Goal: Transaction & Acquisition: Purchase product/service

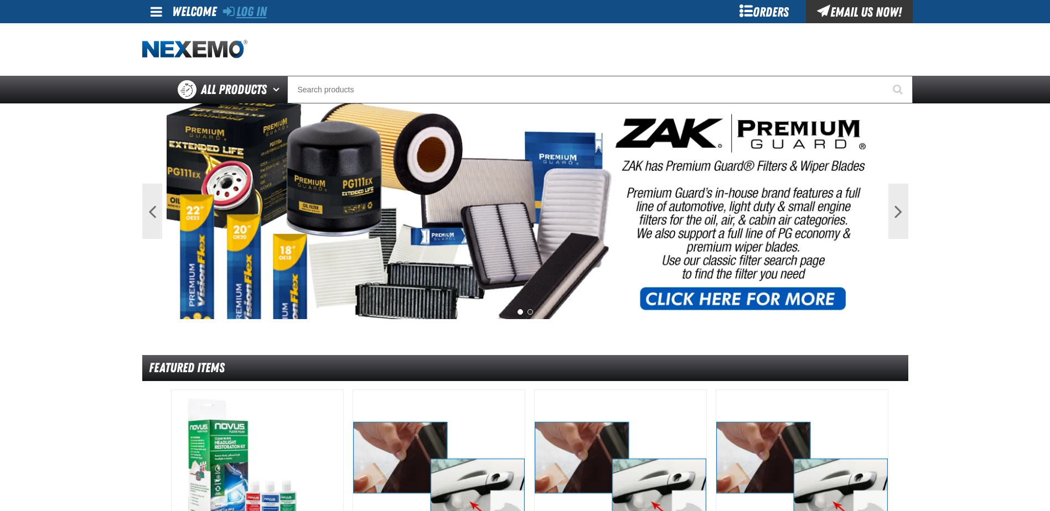
click at [256, 11] on link "Log In" at bounding box center [245, 11] width 44 height 15
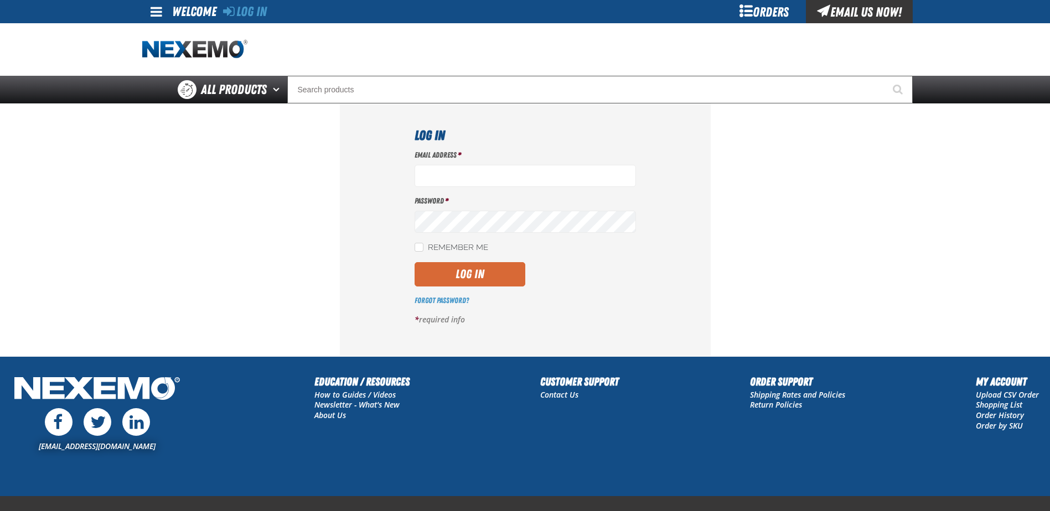
type input "[EMAIL_ADDRESS][DOMAIN_NAME]"
click at [489, 278] on button "Log In" at bounding box center [469, 274] width 111 height 24
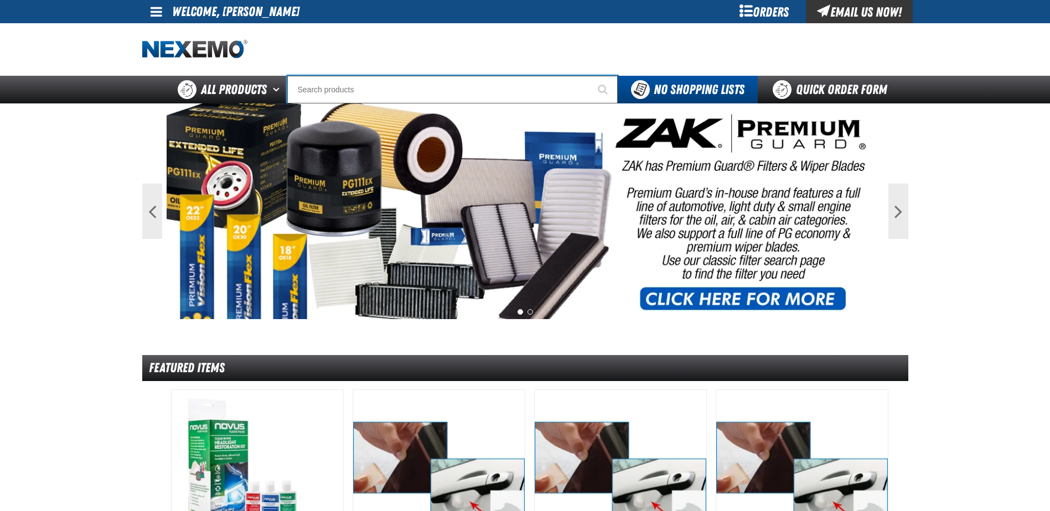
click at [358, 89] on input "Search" at bounding box center [452, 90] width 330 height 28
type input "C"
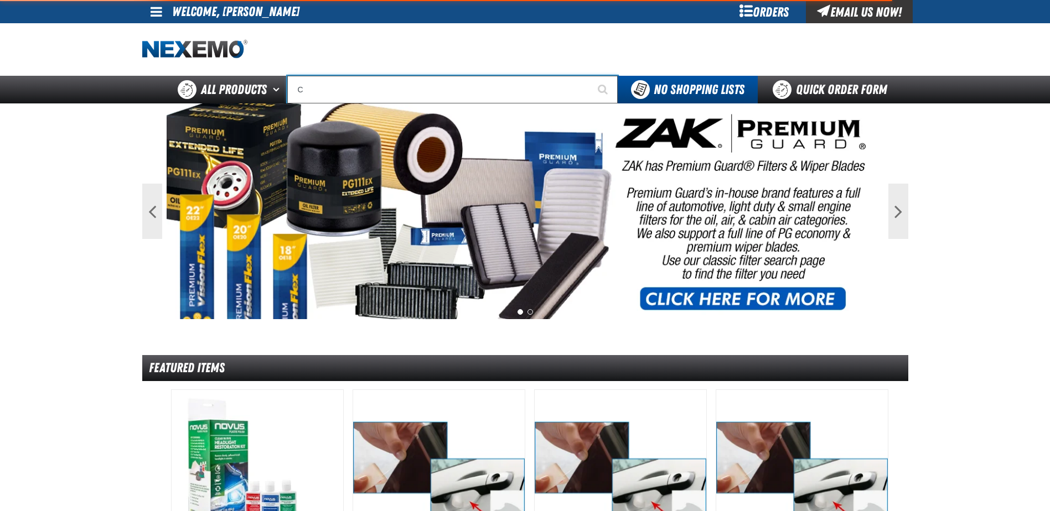
type input "C Alkaline Battery 1.5 Volt (12 per pack)"
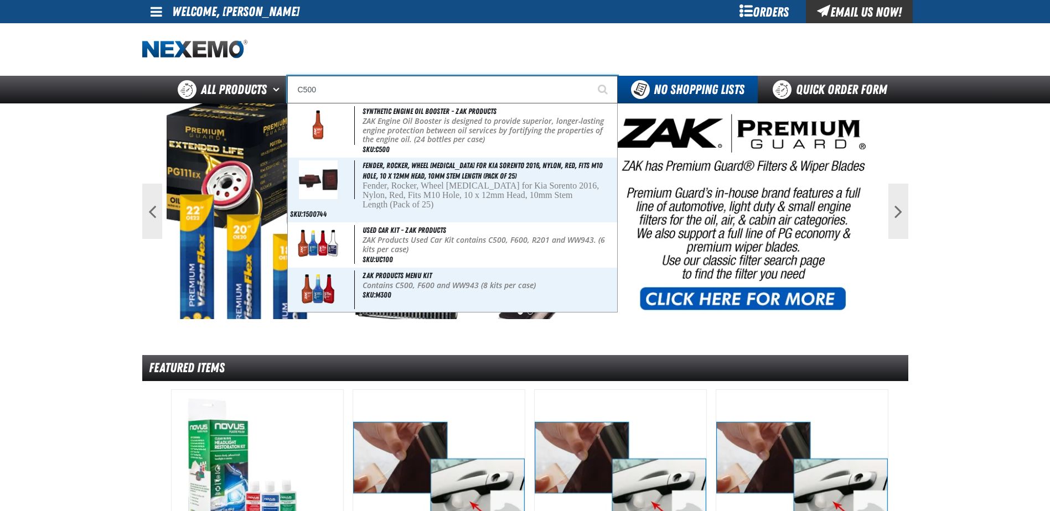
type input "C500"
click at [590, 76] on button "Start Searching" at bounding box center [604, 90] width 28 height 28
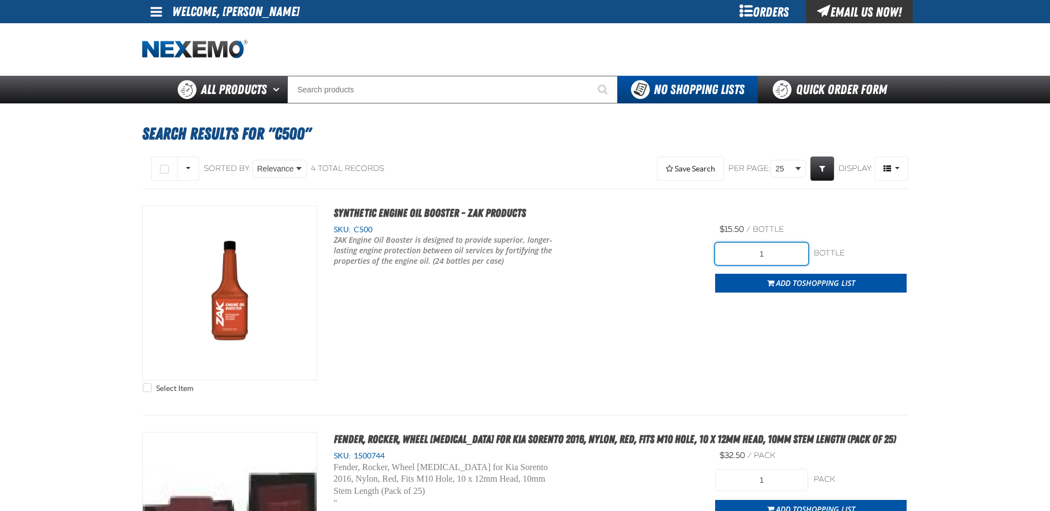
drag, startPoint x: 781, startPoint y: 255, endPoint x: 615, endPoint y: 257, distance: 166.5
click at [615, 257] on div "Select Item Synthetic Engine Oil Booster - ZAK Products SKU: C500 1" at bounding box center [525, 302] width 766 height 193
type input "336"
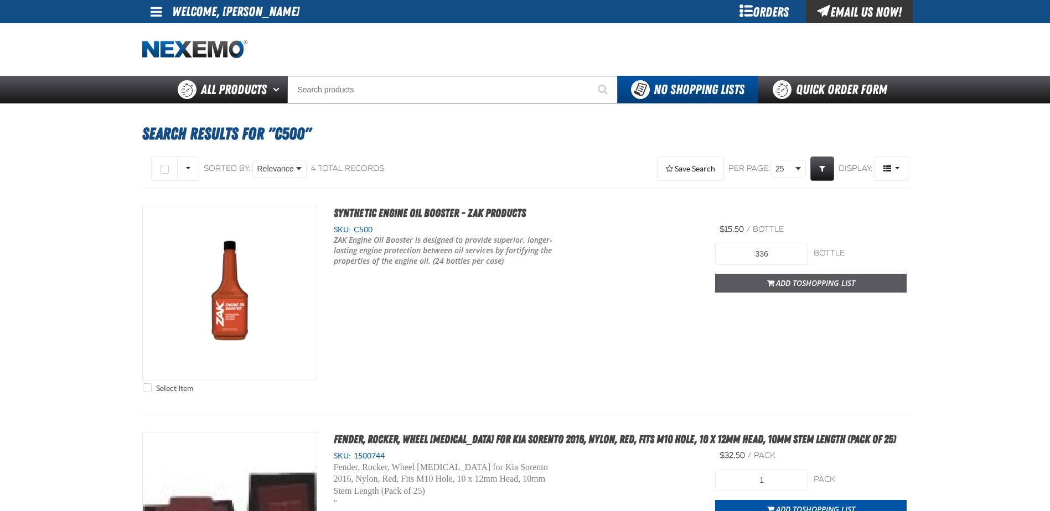
click at [832, 280] on span "Shopping List" at bounding box center [828, 283] width 53 height 11
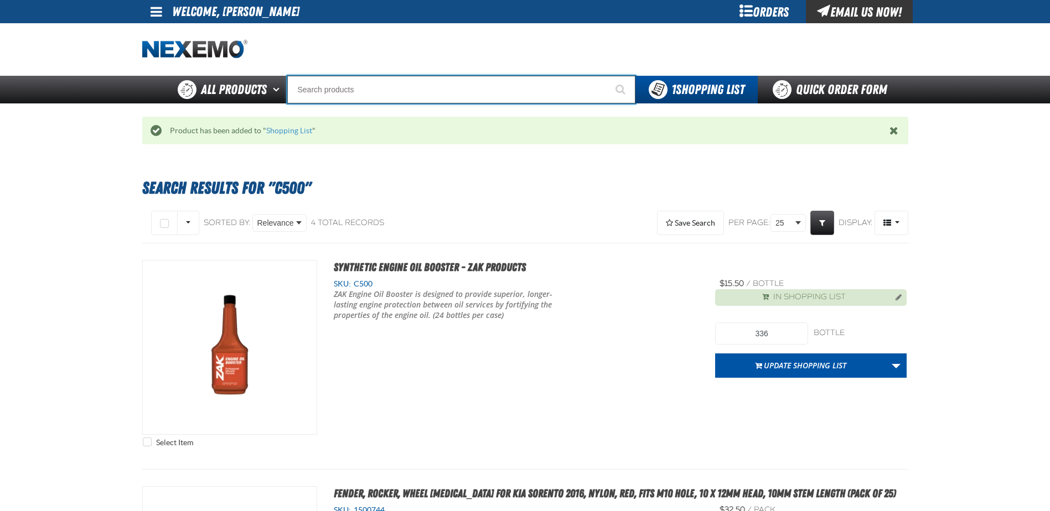
click at [339, 87] on input "Search" at bounding box center [461, 90] width 348 height 28
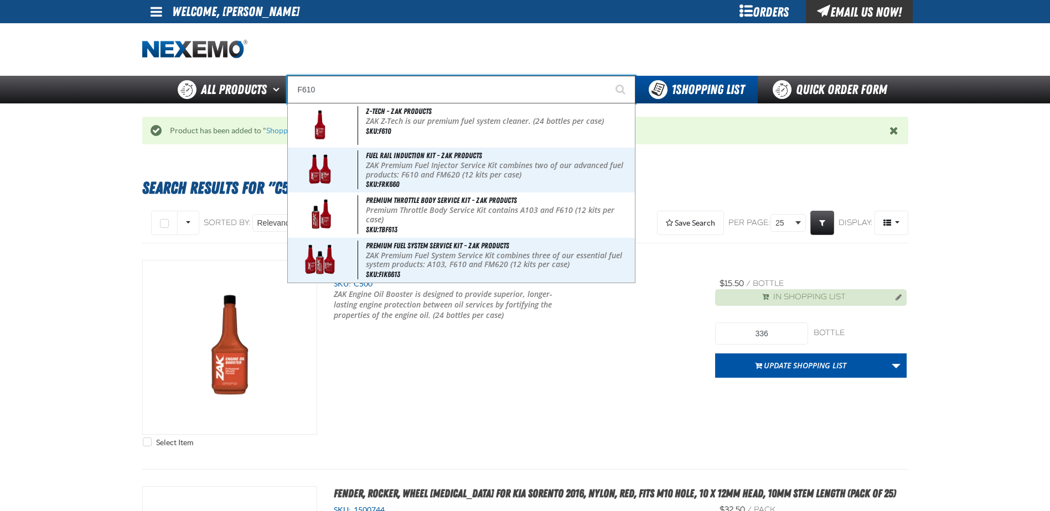
type input "F610"
click at [607, 76] on button "Start Searching" at bounding box center [621, 90] width 28 height 28
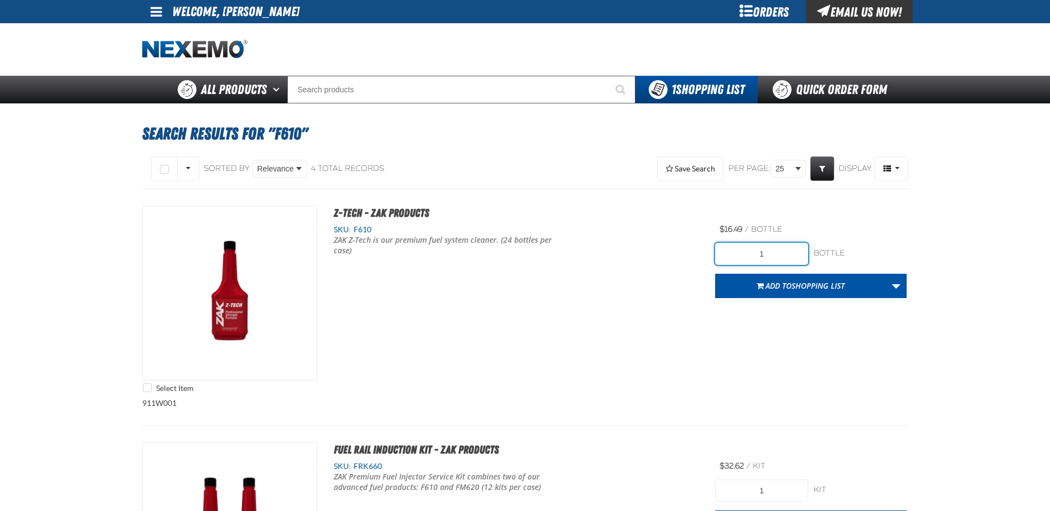
drag, startPoint x: 718, startPoint y: 252, endPoint x: 674, endPoint y: 252, distance: 44.3
click at [674, 252] on div "Select Item Z-Tech - ZAK Products SKU: F610 ZAK Z-Tech is our premium fuel syst…" at bounding box center [525, 302] width 766 height 193
type input "336"
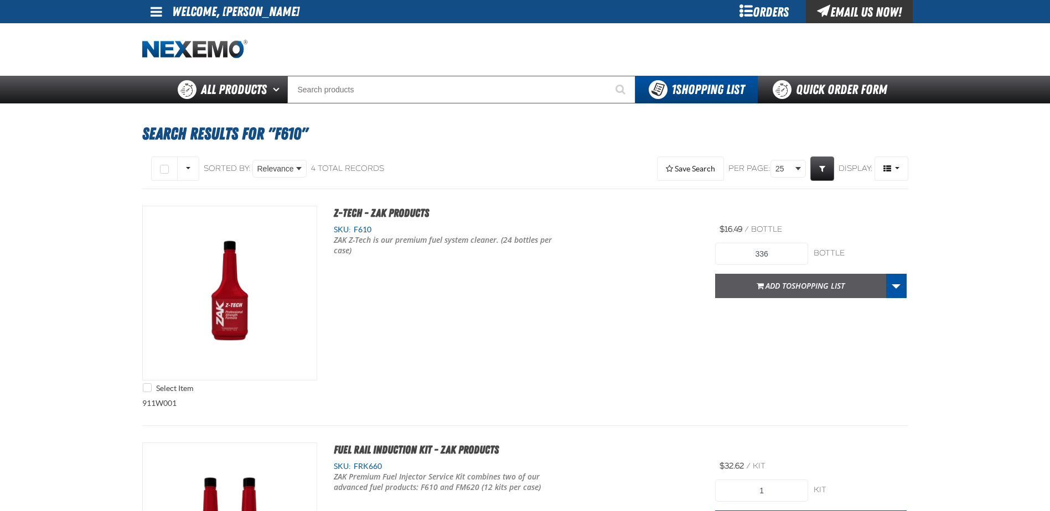
click at [796, 285] on span "Shopping List" at bounding box center [817, 286] width 53 height 11
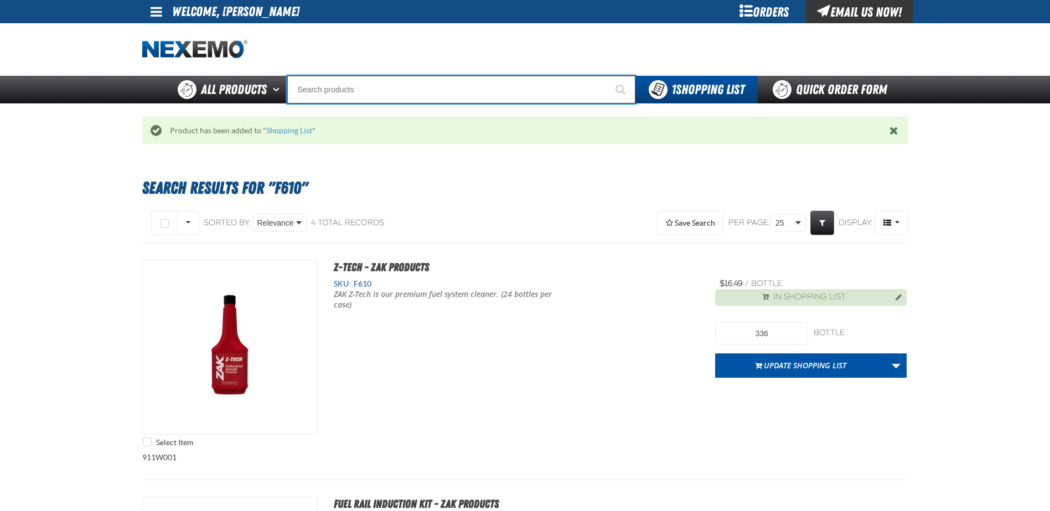
click at [350, 88] on input "Search" at bounding box center [461, 90] width 348 height 28
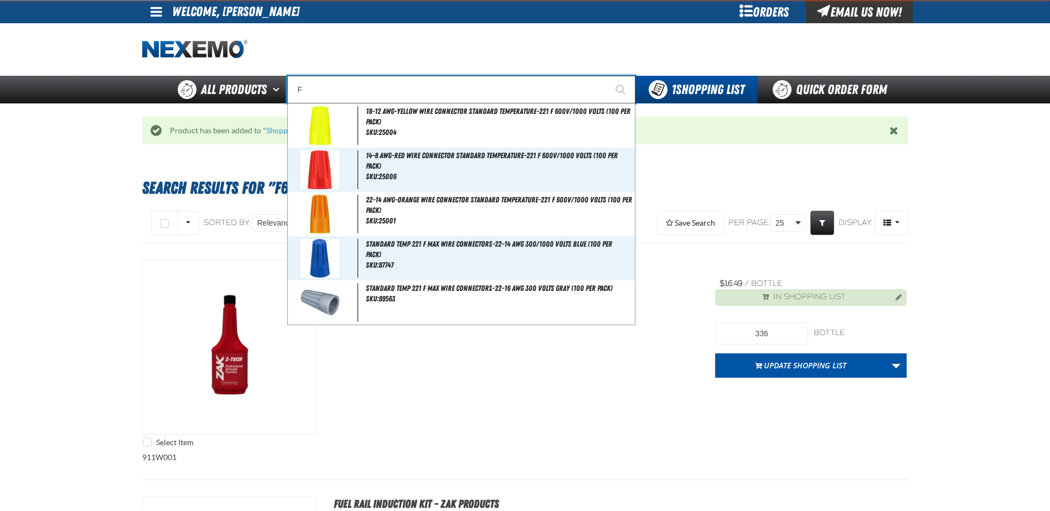
type input "FR"
type input "FROM"
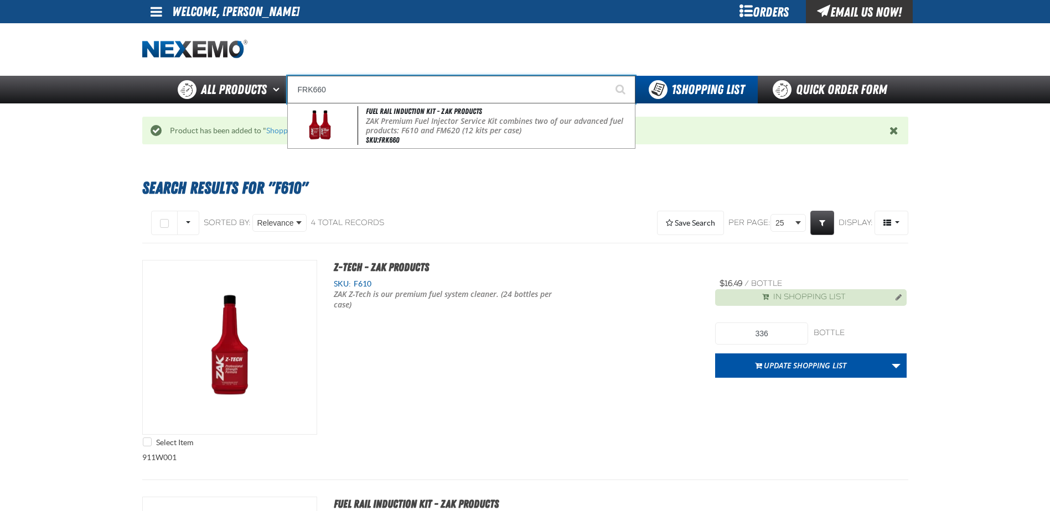
type input "FRK660"
click at [607, 76] on button "Start Searching" at bounding box center [621, 90] width 28 height 28
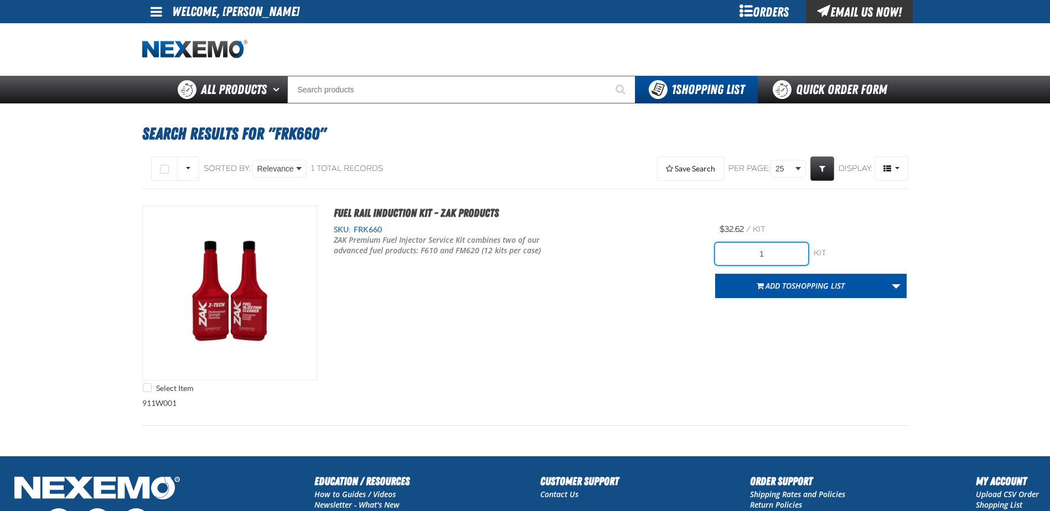
drag, startPoint x: 778, startPoint y: 260, endPoint x: 635, endPoint y: 251, distance: 143.6
click at [644, 258] on div "Select Item Fuel Rail Induction Kit - ZAK Products SKU: FRK660 /" at bounding box center [525, 302] width 766 height 193
type input "24"
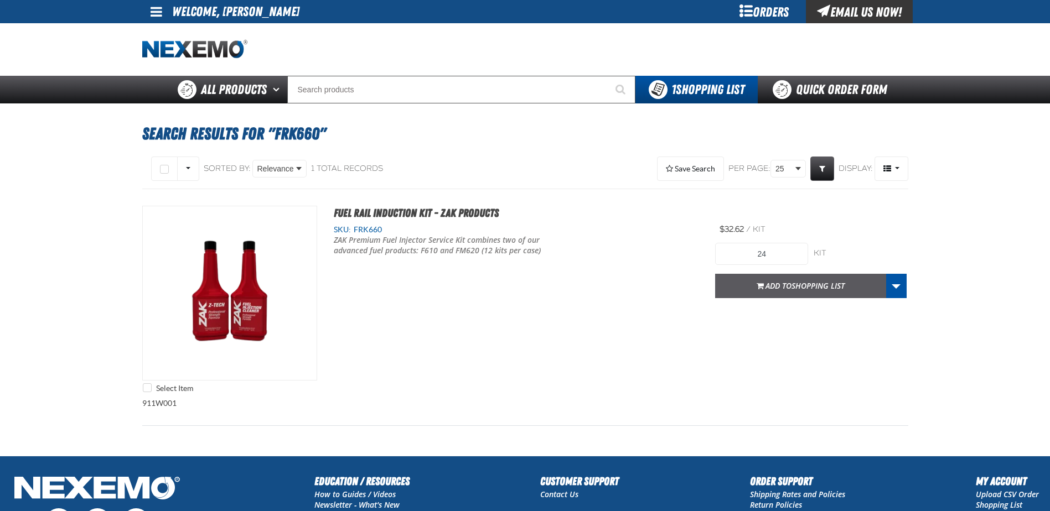
click at [827, 285] on span "Shopping List" at bounding box center [817, 286] width 53 height 11
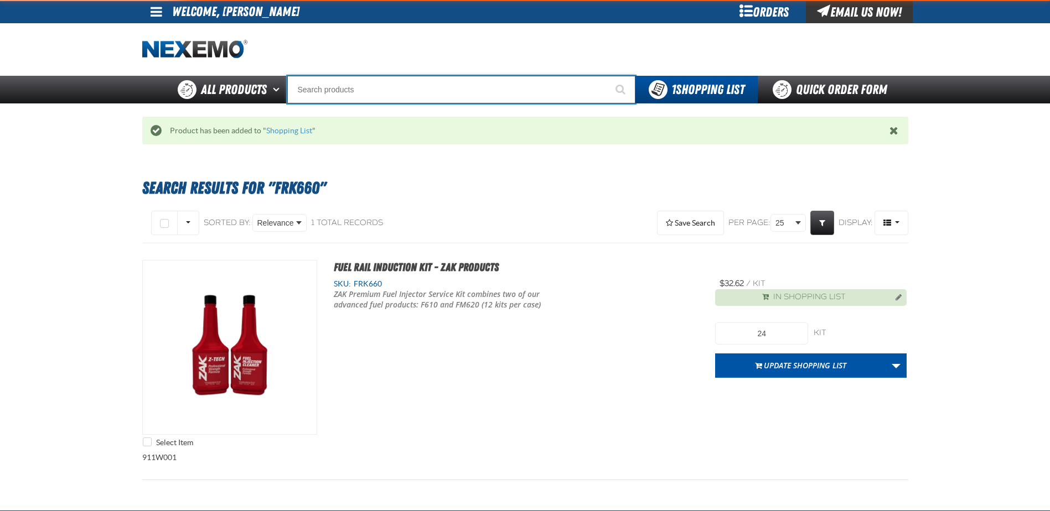
click at [369, 86] on input "Search" at bounding box center [461, 90] width 348 height 28
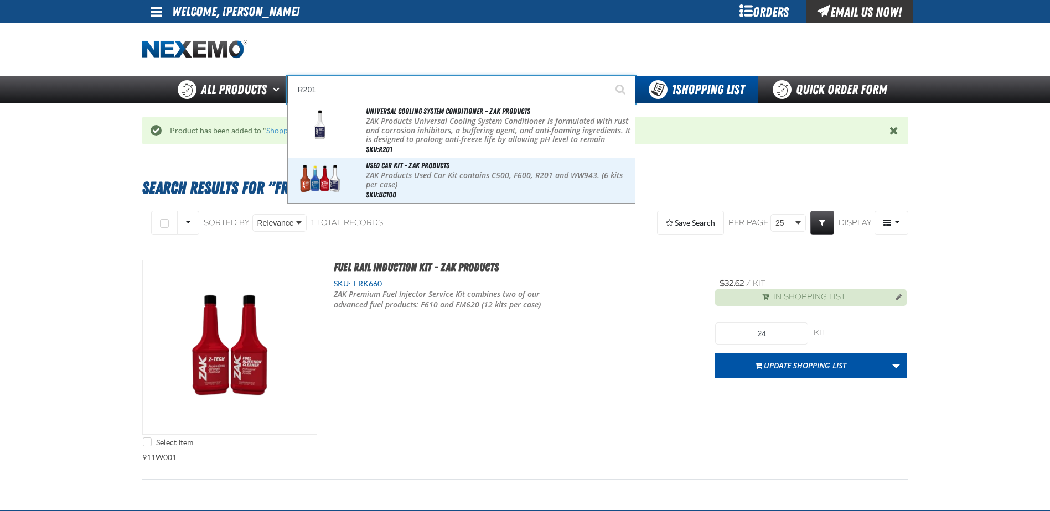
type input "R201"
click at [607, 76] on button "Start Searching" at bounding box center [621, 90] width 28 height 28
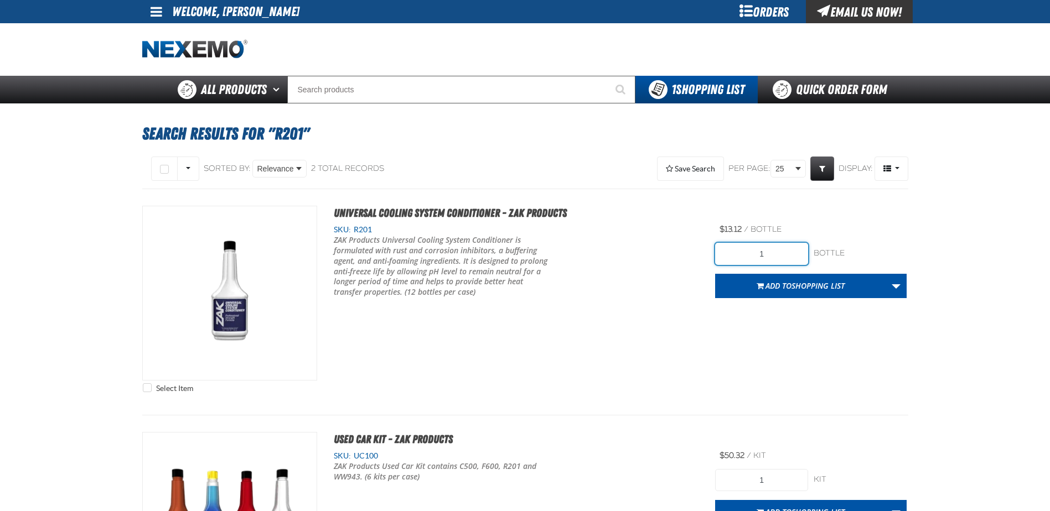
drag, startPoint x: 775, startPoint y: 259, endPoint x: 627, endPoint y: 256, distance: 147.8
click at [627, 256] on div "Select Item Universal Cooling System Conditioner - ZAK Products SKU: R201 /" at bounding box center [525, 302] width 766 height 193
type input "36"
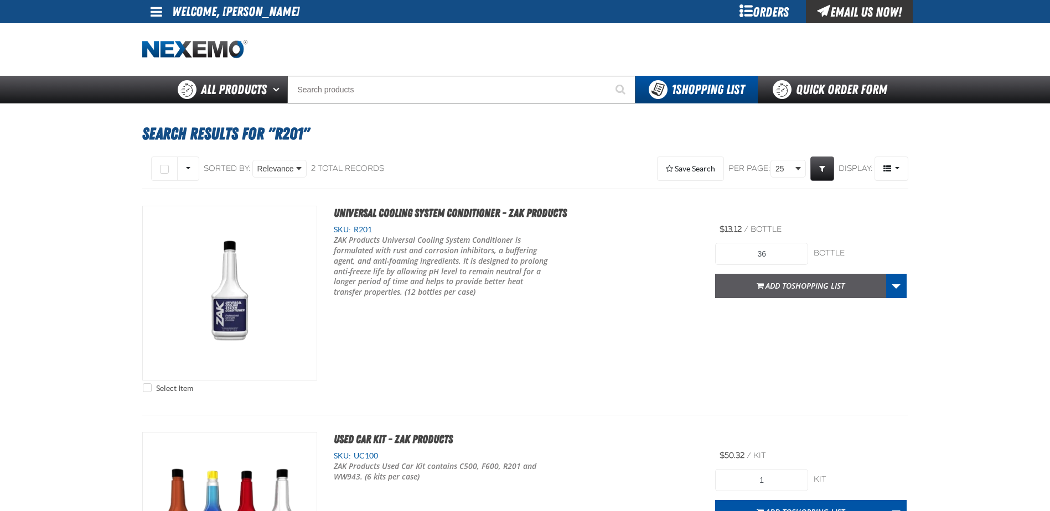
click at [806, 283] on span "Shopping List" at bounding box center [817, 286] width 53 height 11
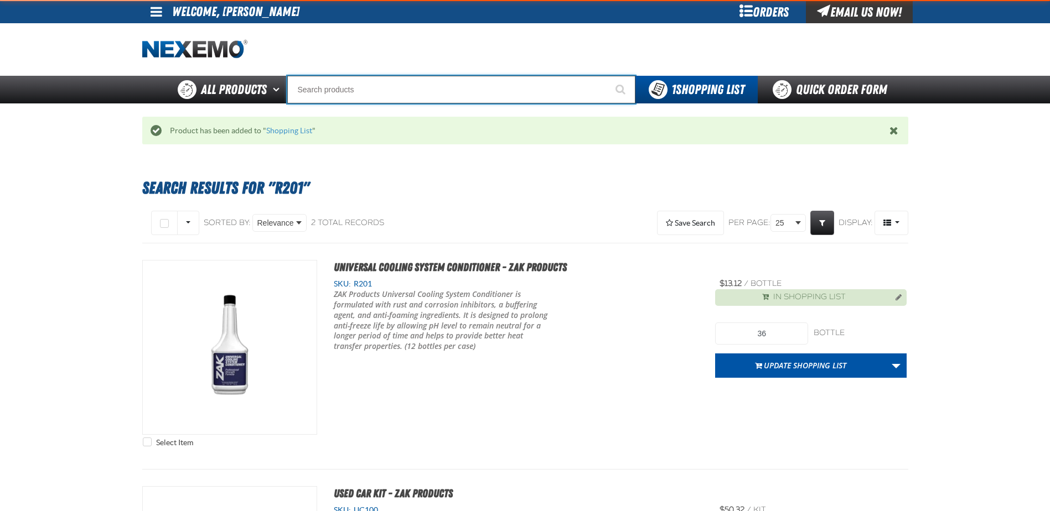
click at [337, 89] on input "Search" at bounding box center [461, 90] width 348 height 28
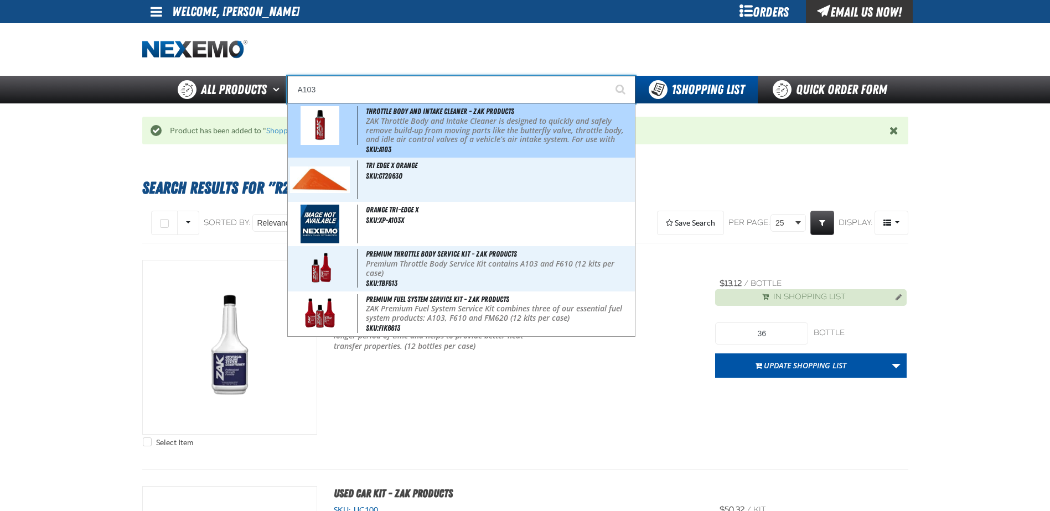
type input "Throttle Body and Intake Cleaner - ZAK Products"
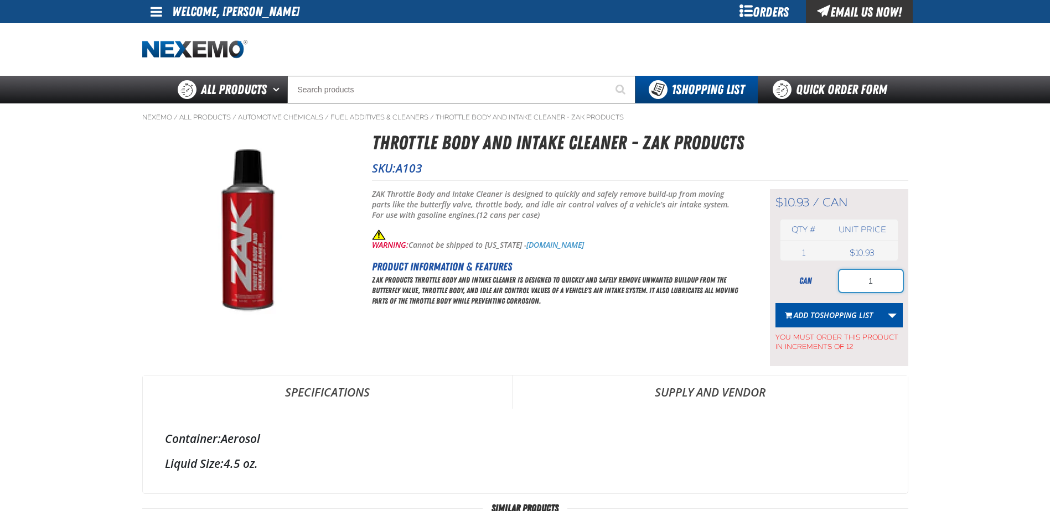
drag, startPoint x: 893, startPoint y: 285, endPoint x: 774, endPoint y: 279, distance: 119.1
click at [781, 284] on div "can 1" at bounding box center [838, 281] width 127 height 22
type input "48"
click at [819, 310] on span "Shopping List" at bounding box center [845, 315] width 53 height 11
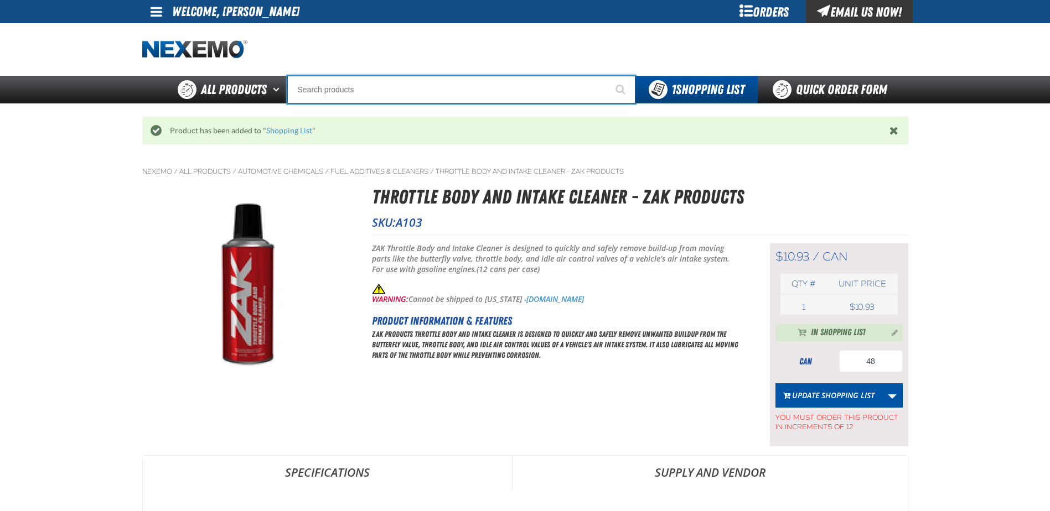
click at [318, 96] on input "Search" at bounding box center [461, 90] width 348 height 28
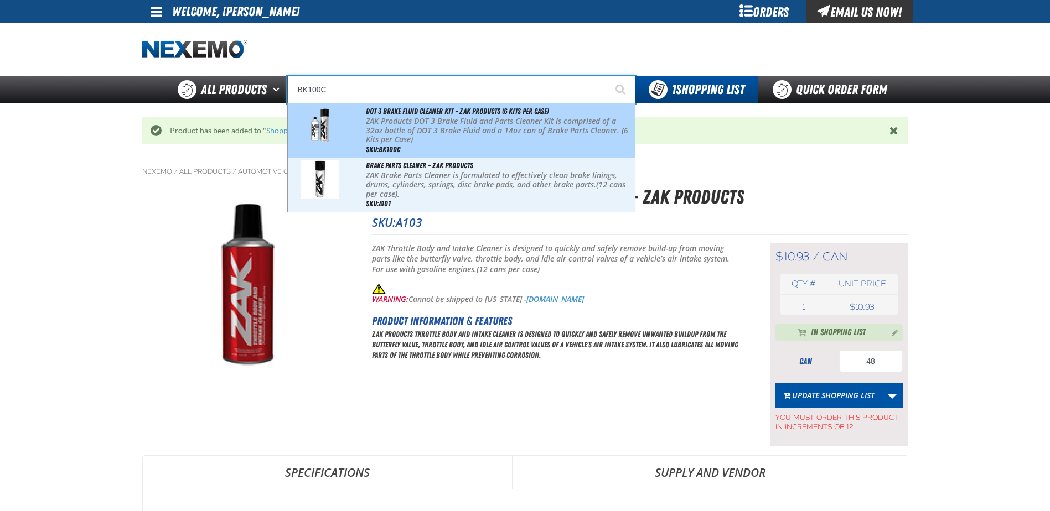
click at [451, 132] on p "ZAK Products DOT 3 Brake Fluid and Parts Cleaner Kit is comprised of a 32oz bot…" at bounding box center [499, 131] width 266 height 28
type input "DOT 3 Brake Fluid Cleaner Kit - ZAK Products (6 Kits per Case)"
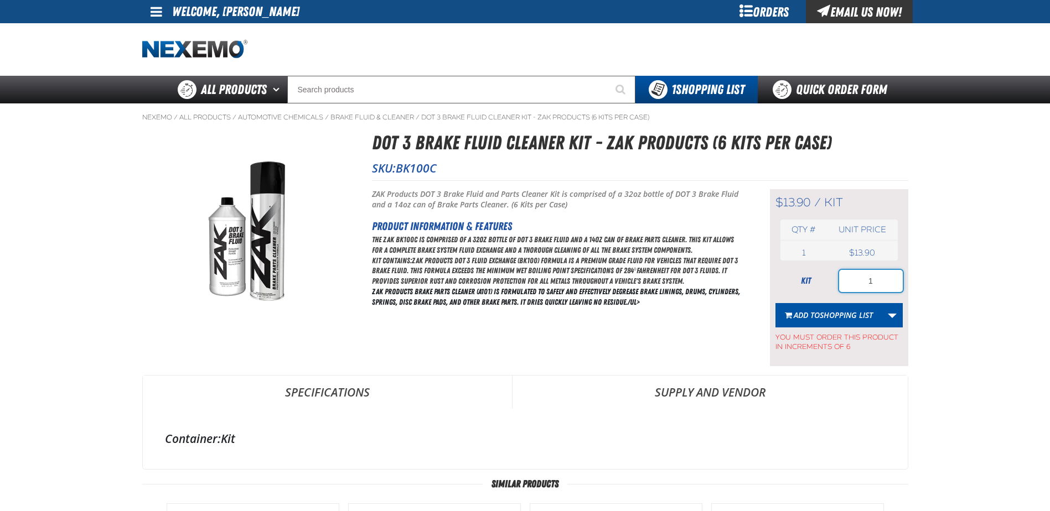
drag, startPoint x: 886, startPoint y: 283, endPoint x: 766, endPoint y: 262, distance: 122.4
click at [771, 270] on div "$13.90 / kit kit Qty # Unit price 1 kit USD 1" at bounding box center [839, 277] width 138 height 177
type input "60"
click at [823, 314] on span "Shopping List" at bounding box center [845, 315] width 53 height 11
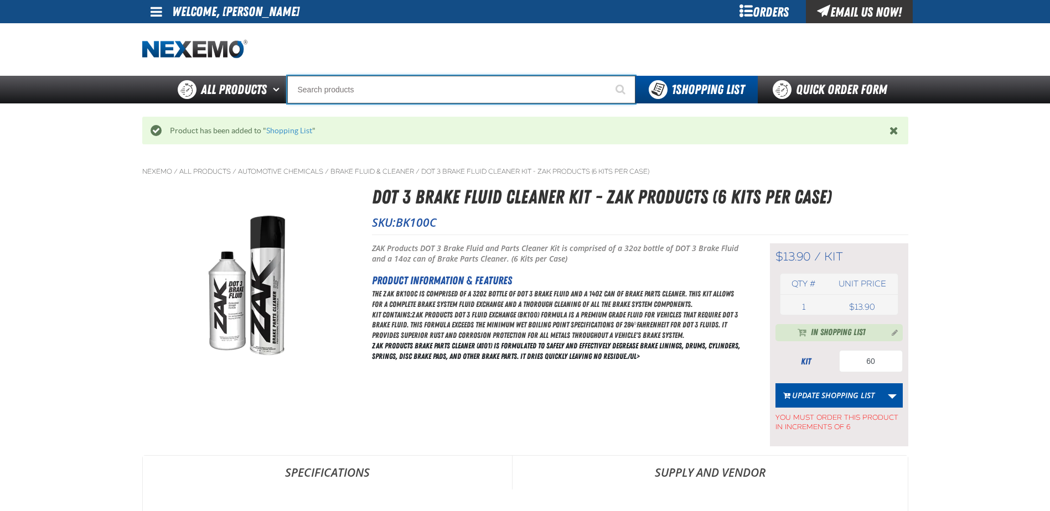
click at [382, 88] on input "Search" at bounding box center [461, 90] width 348 height 28
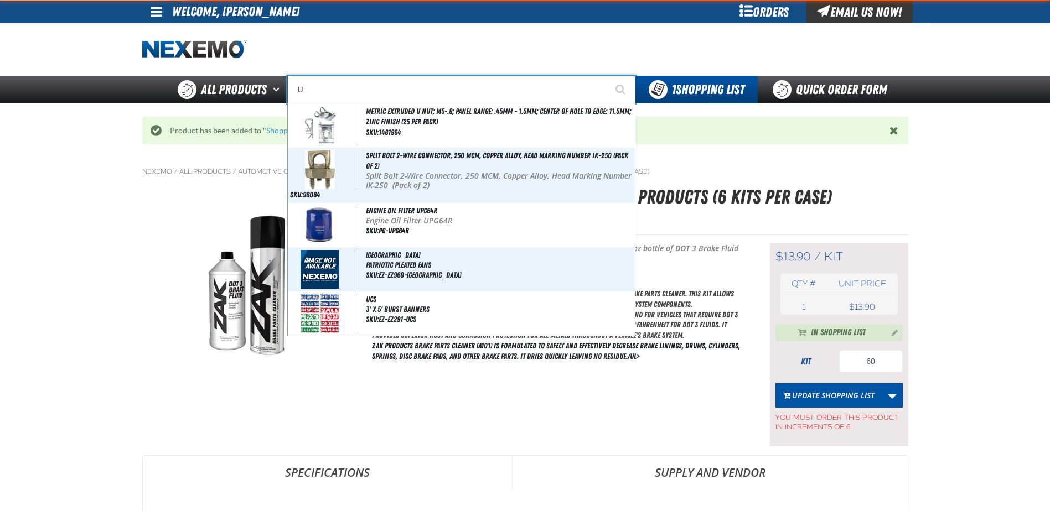
type input "UC"
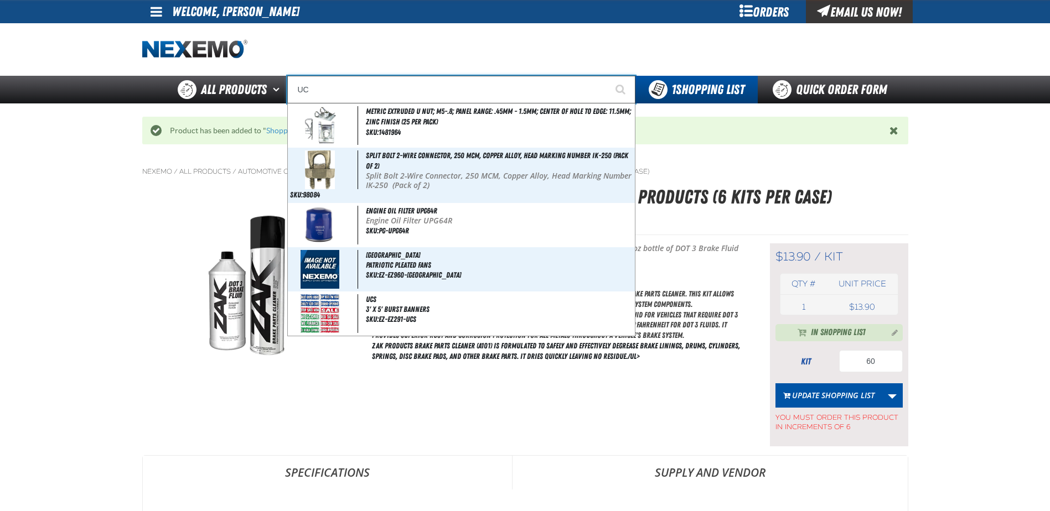
type input "UC RED"
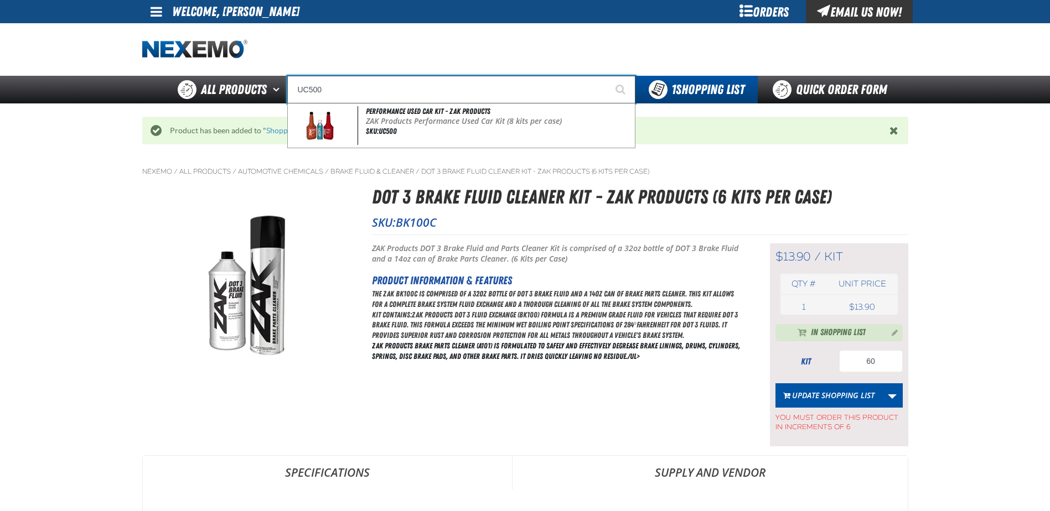
type input "UC500"
click at [607, 76] on button "Start Searching" at bounding box center [621, 90] width 28 height 28
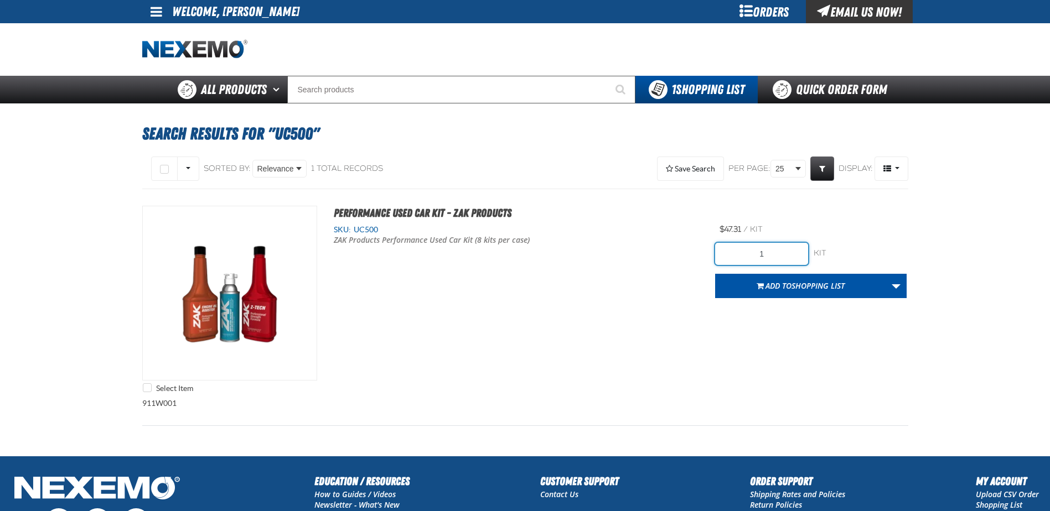
drag, startPoint x: 682, startPoint y: 260, endPoint x: 632, endPoint y: 248, distance: 50.7
click at [659, 259] on div "Select Item Performance Used Car Kit - ZAK Products SKU: UC500 ZAK Products Per…" at bounding box center [525, 302] width 766 height 193
type input "64"
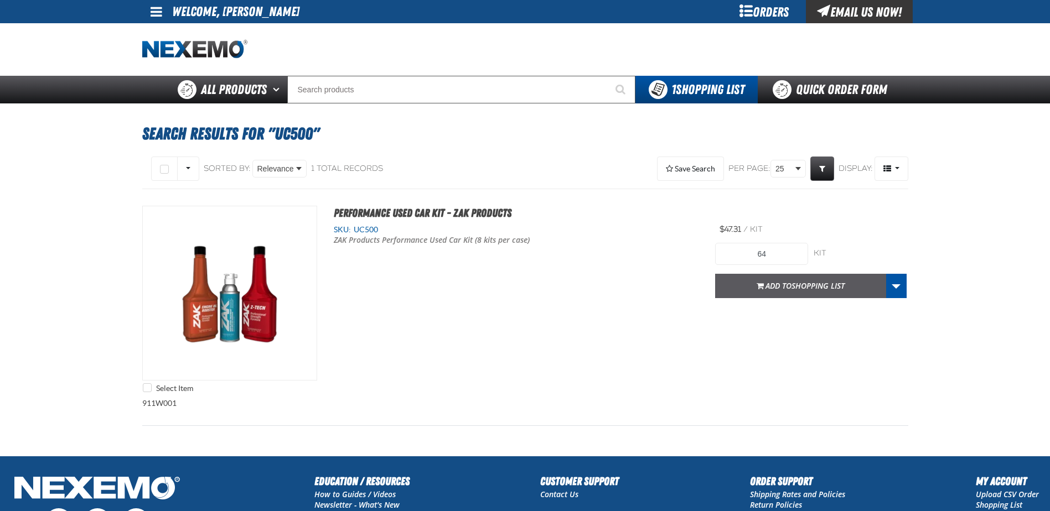
click at [786, 286] on span "Add to Shopping List" at bounding box center [804, 286] width 79 height 11
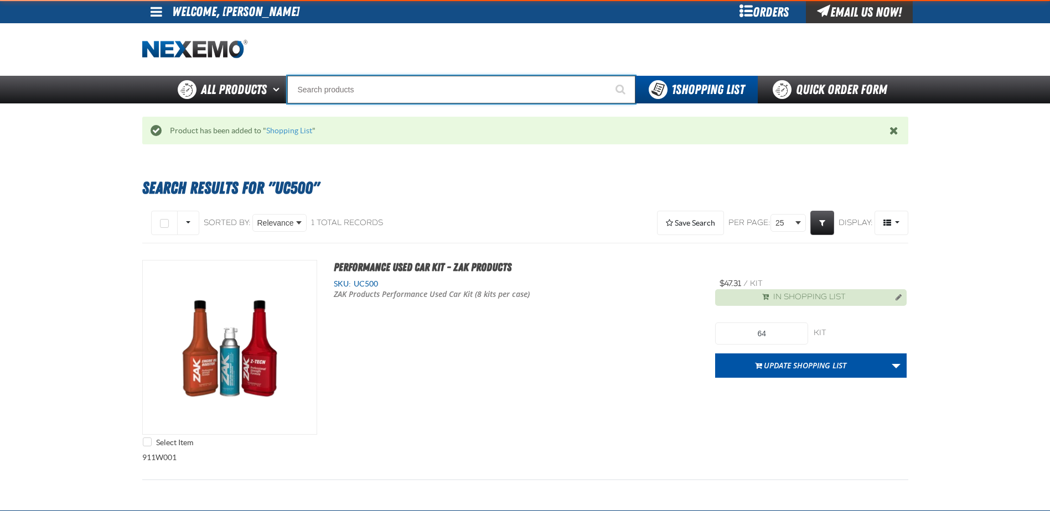
click at [351, 88] on input "Search" at bounding box center [461, 90] width 348 height 28
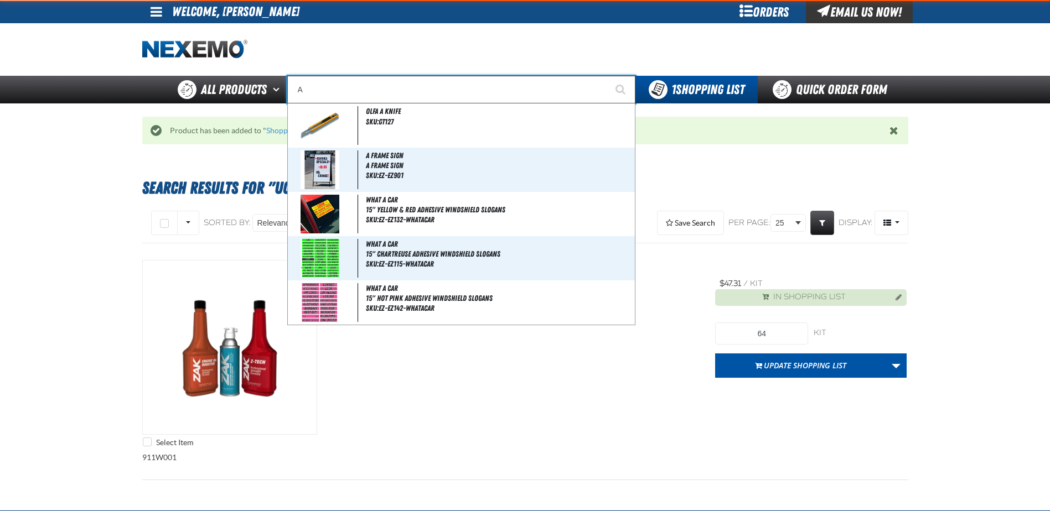
type input "AC"
type input "AC Power Booster - ZAK Products"
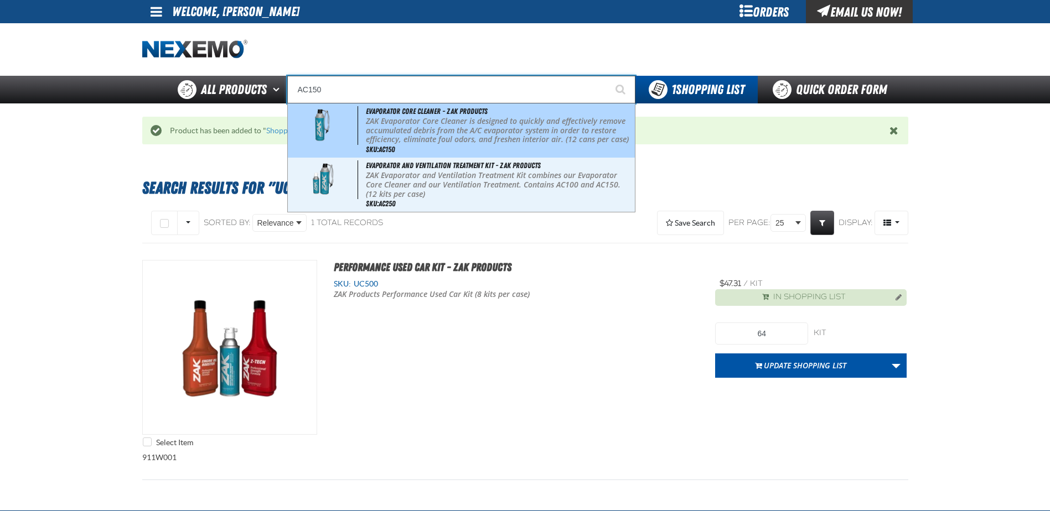
click at [420, 127] on p "ZAK Evaporator Core Cleaner is designed to quickly and effectively remove accum…" at bounding box center [499, 131] width 266 height 28
type input "Evaporator Core Cleaner - ZAK Products"
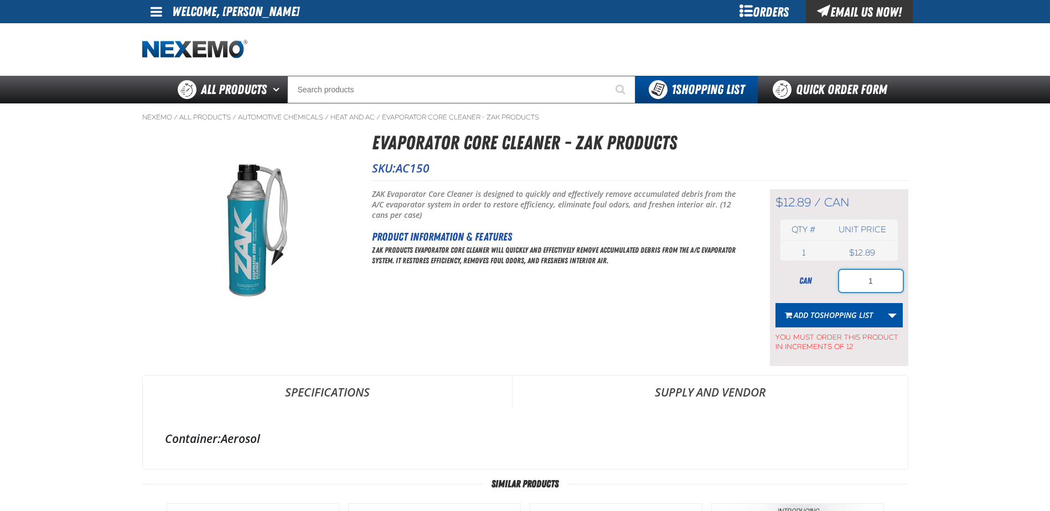
drag, startPoint x: 884, startPoint y: 286, endPoint x: 802, endPoint y: 259, distance: 85.6
click at [833, 285] on div "can 1" at bounding box center [838, 281] width 127 height 22
type input "24"
click at [812, 321] on button "Add to Shopping List" at bounding box center [828, 315] width 107 height 24
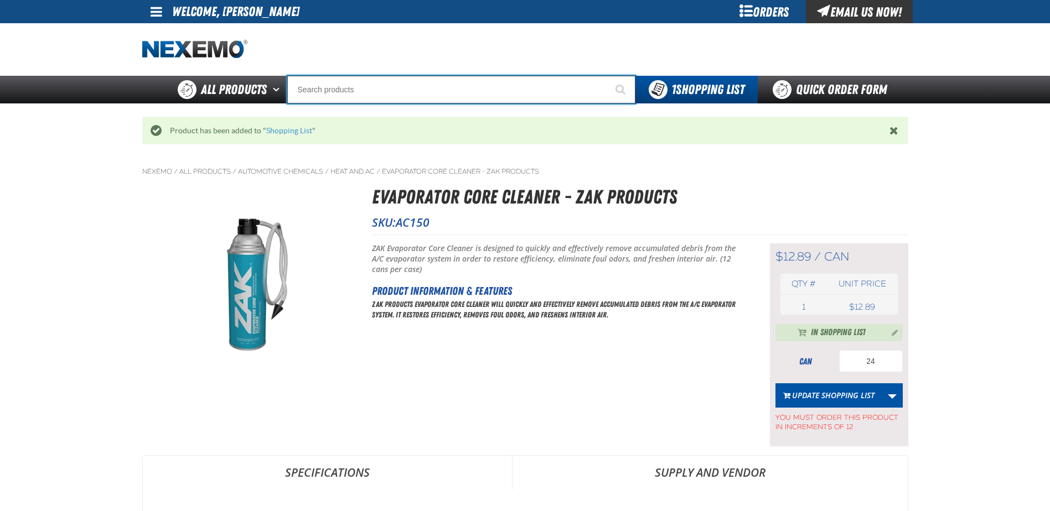
click at [334, 81] on input "Search" at bounding box center [461, 90] width 348 height 28
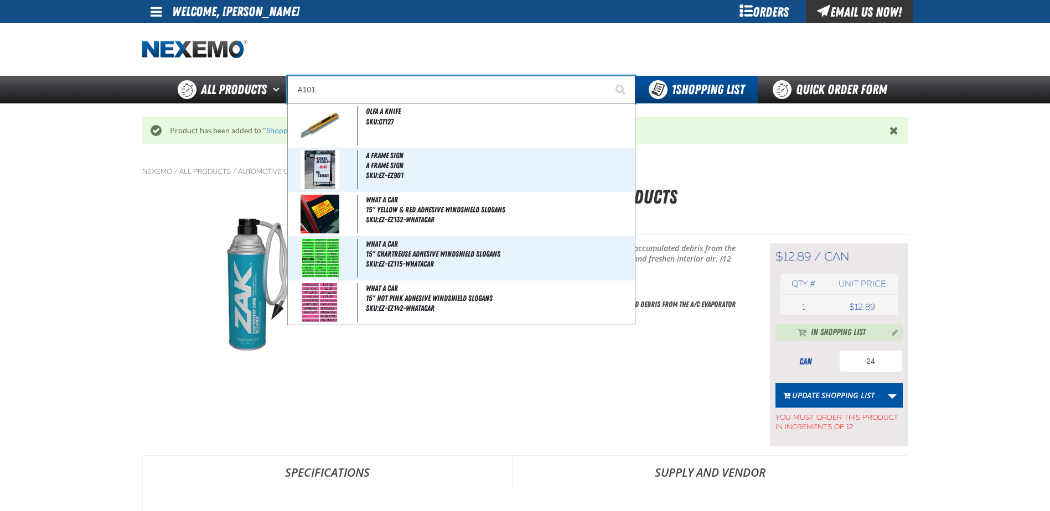
type input "A101"
click at [607, 76] on button "Start Searching" at bounding box center [621, 90] width 28 height 28
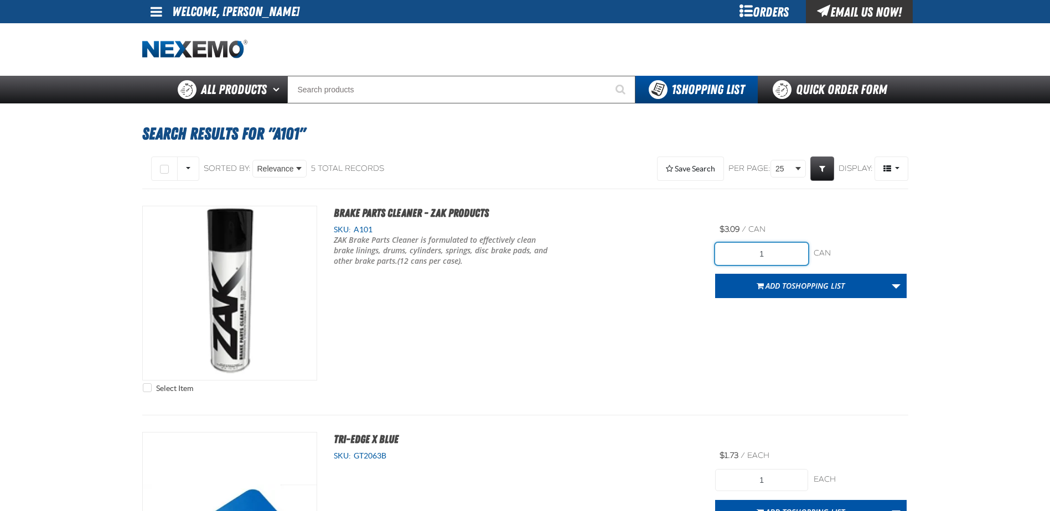
drag, startPoint x: 788, startPoint y: 256, endPoint x: 671, endPoint y: 253, distance: 116.8
click at [674, 255] on div "Select Item Brake Parts Cleaner - ZAK Products SKU: A101 /" at bounding box center [525, 302] width 766 height 193
type input "72"
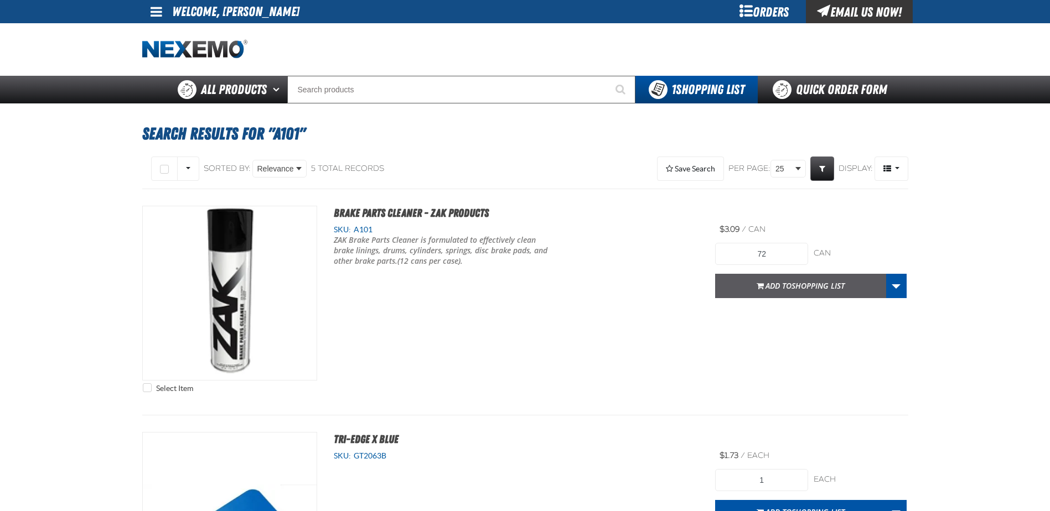
click at [798, 286] on span "Shopping List" at bounding box center [817, 286] width 53 height 11
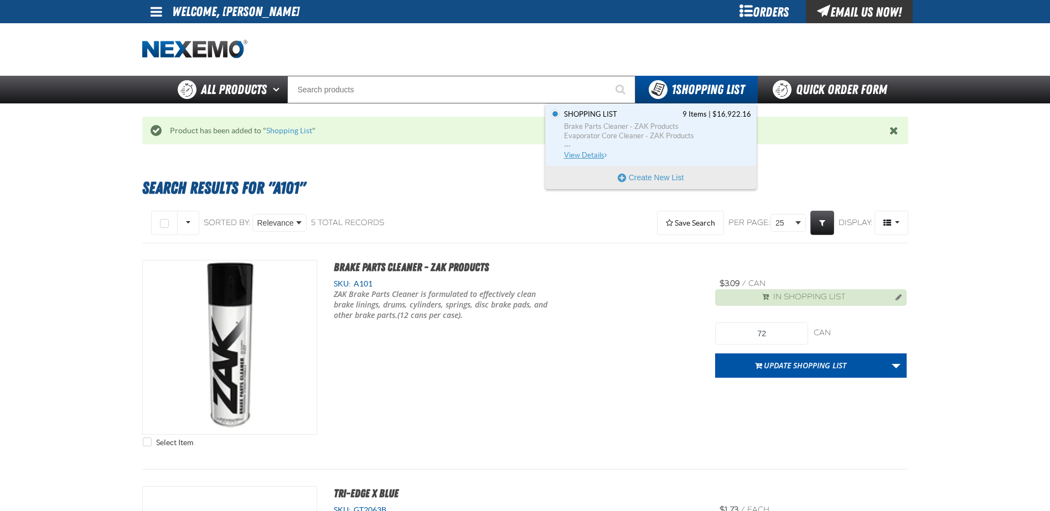
click at [588, 154] on span "View Details" at bounding box center [586, 155] width 45 height 8
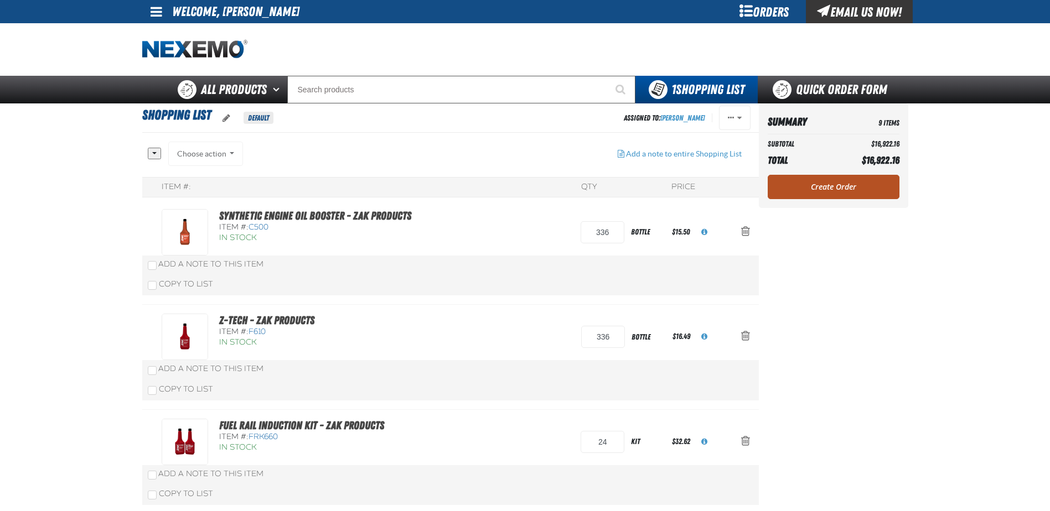
click at [842, 194] on link "Create Order" at bounding box center [833, 187] width 132 height 24
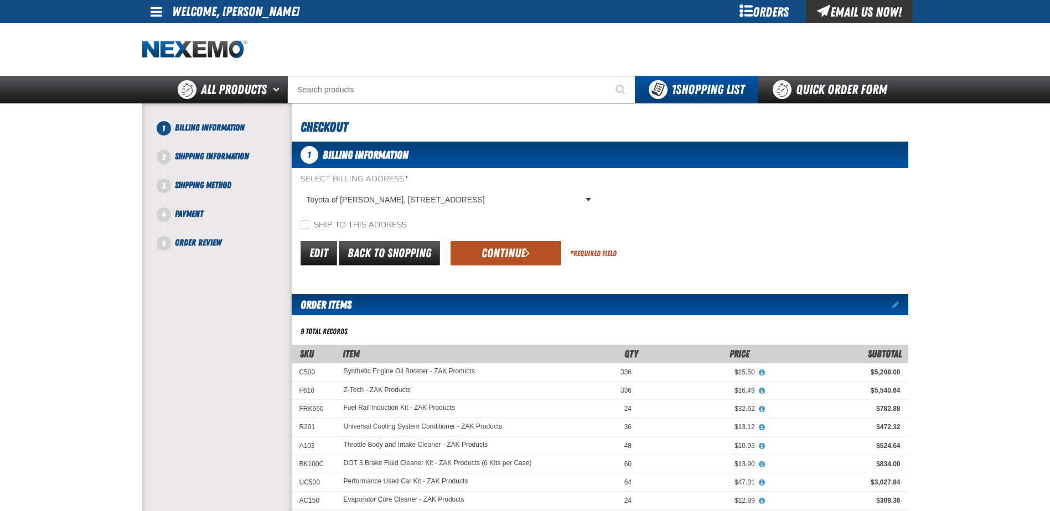
click at [505, 246] on button "Continue" at bounding box center [505, 253] width 111 height 24
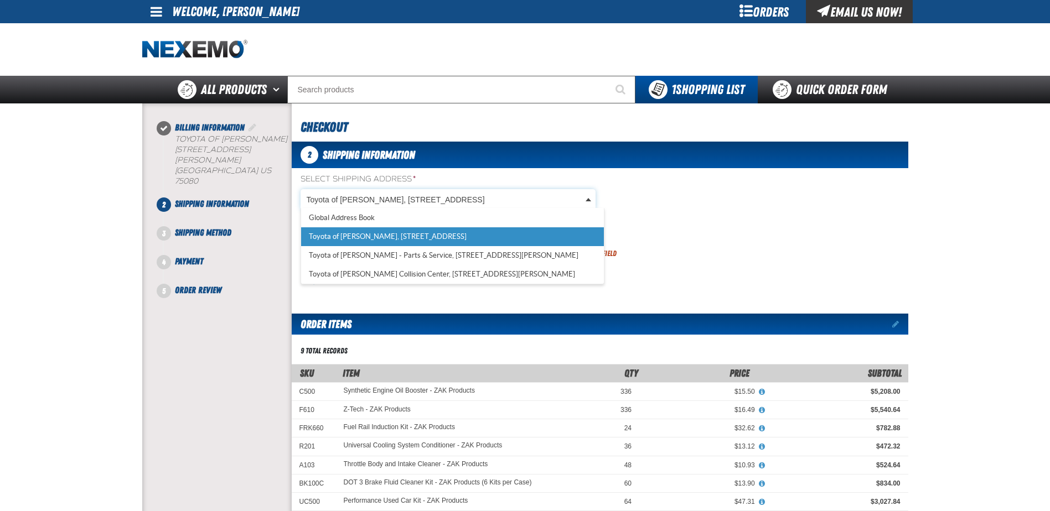
click at [513, 198] on body "Skip to Main Content Staging Site 5.1 Upgrade Site My Account My Account Suppor…" at bounding box center [525, 448] width 1050 height 896
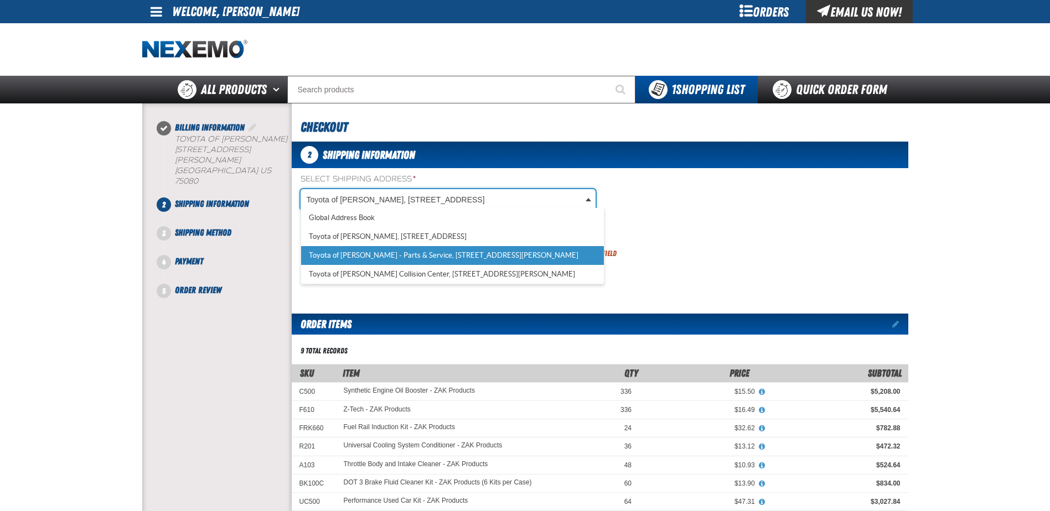
select select "a_374"
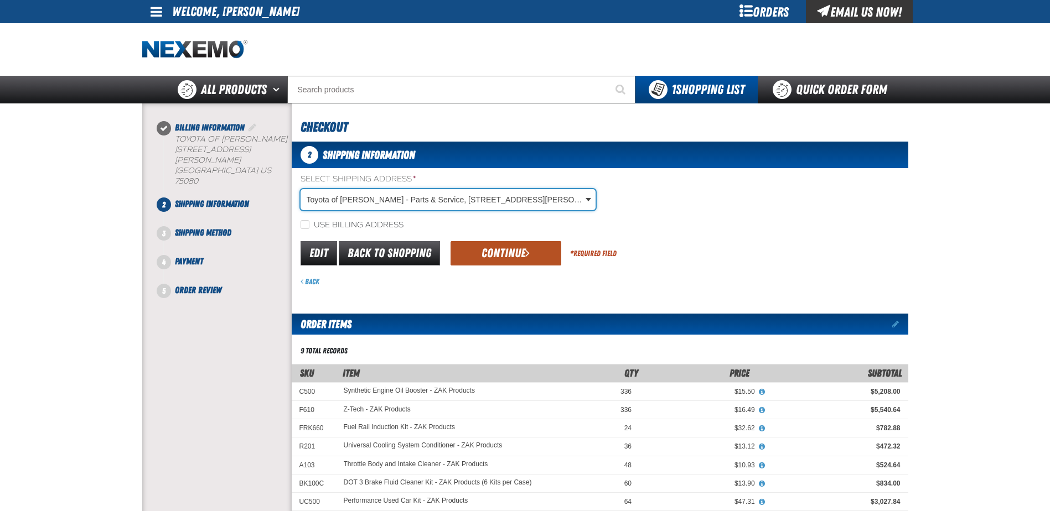
click at [510, 253] on button "Continue" at bounding box center [505, 253] width 111 height 24
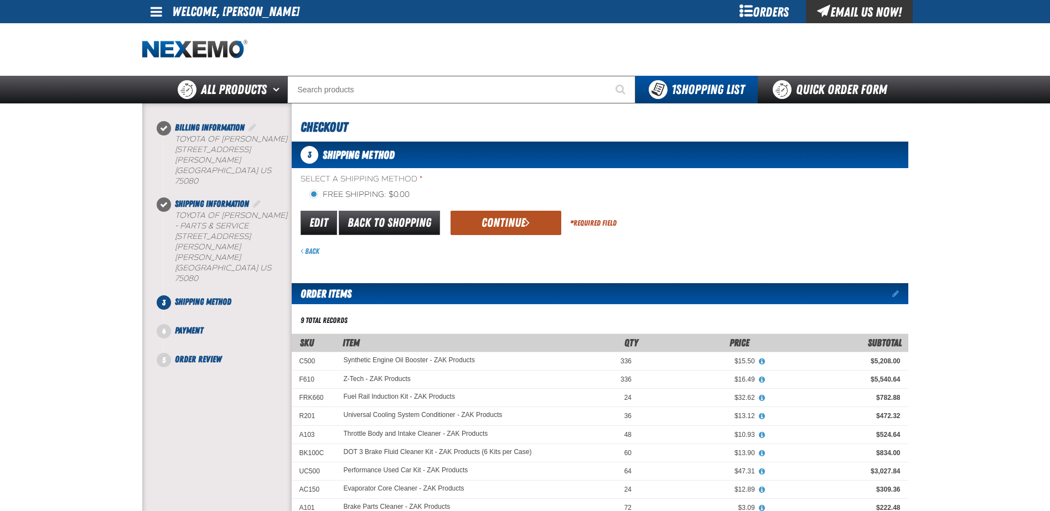
click at [500, 215] on button "Continue" at bounding box center [505, 223] width 111 height 24
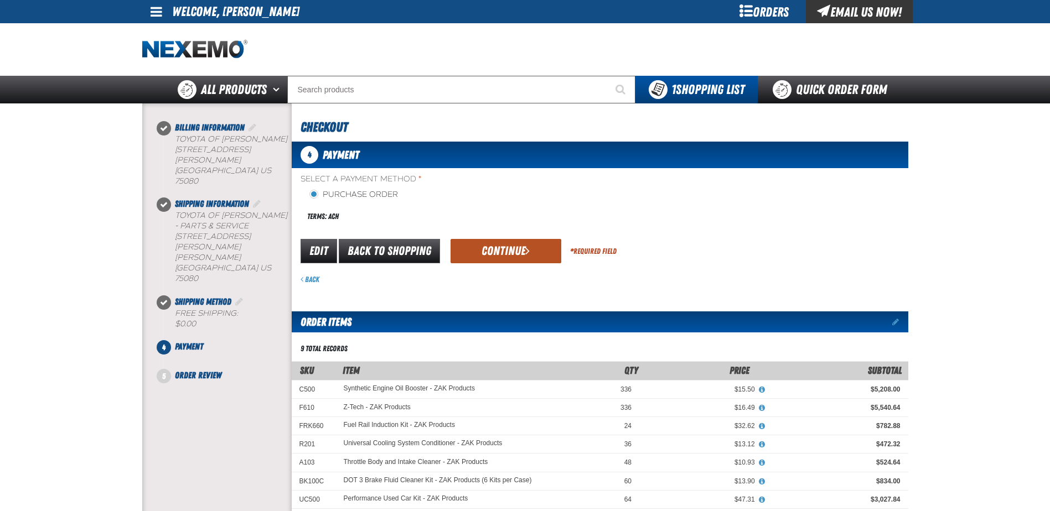
click at [499, 248] on button "Continue" at bounding box center [505, 251] width 111 height 24
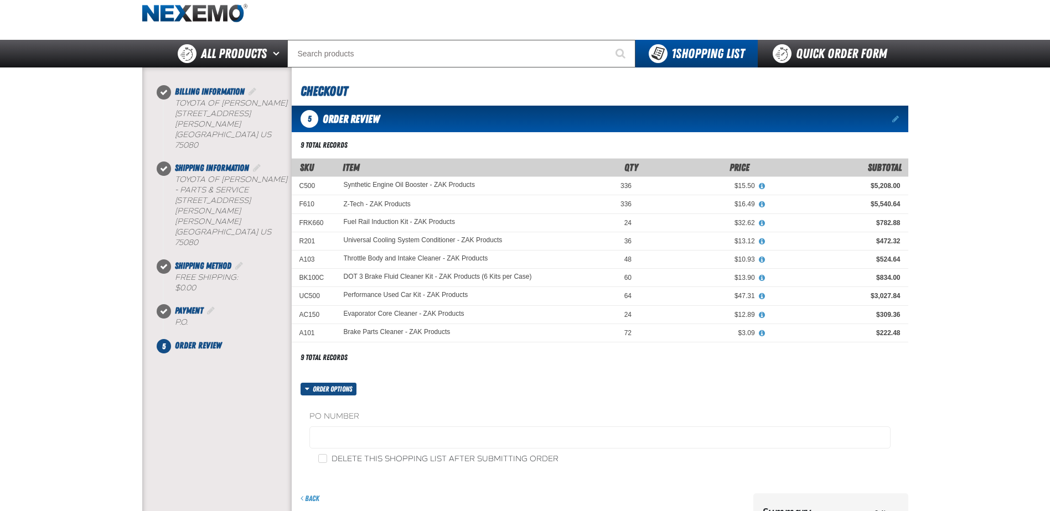
scroll to position [55, 0]
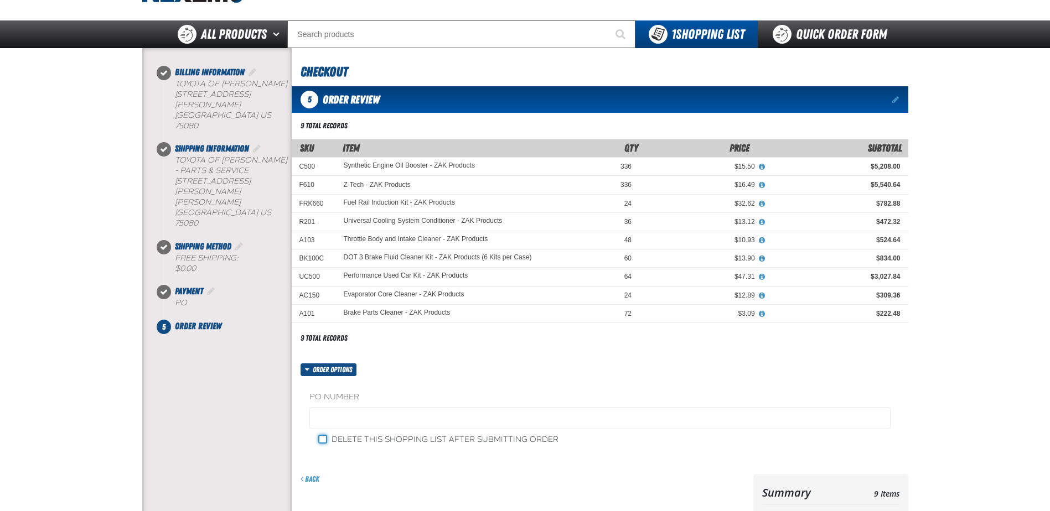
click at [324, 437] on input "Delete this shopping list after submitting order" at bounding box center [322, 439] width 9 height 9
checkbox input "true"
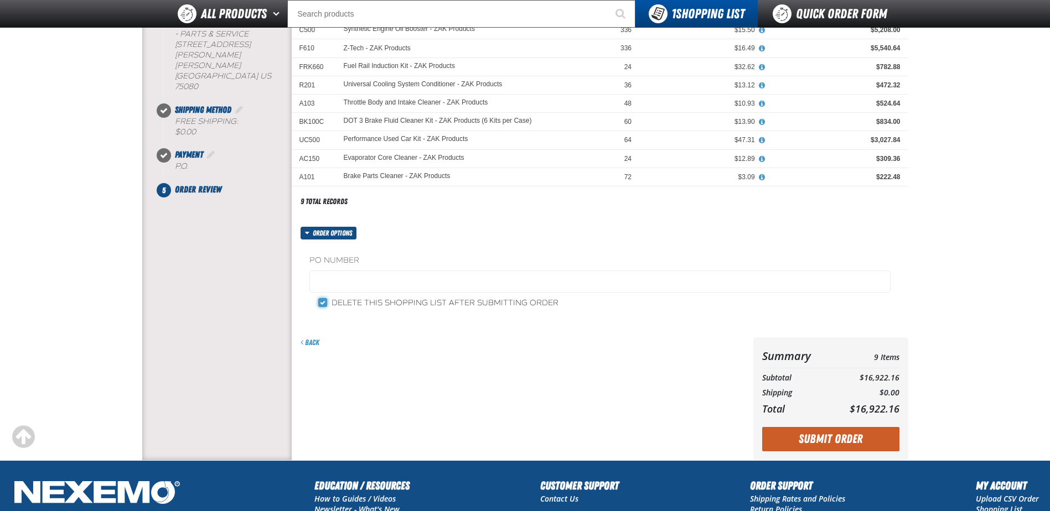
scroll to position [221, 0]
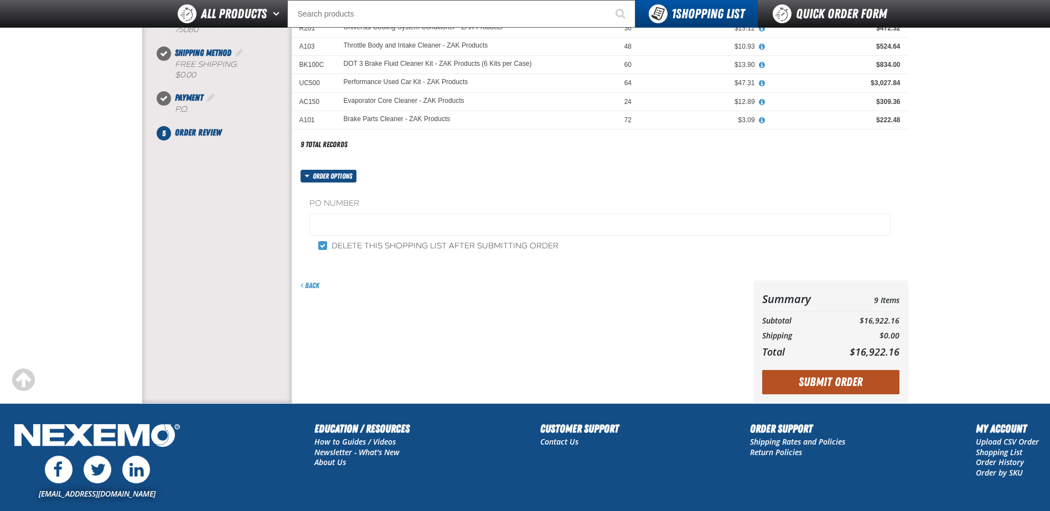
click at [825, 375] on button "Submit Order" at bounding box center [830, 382] width 137 height 24
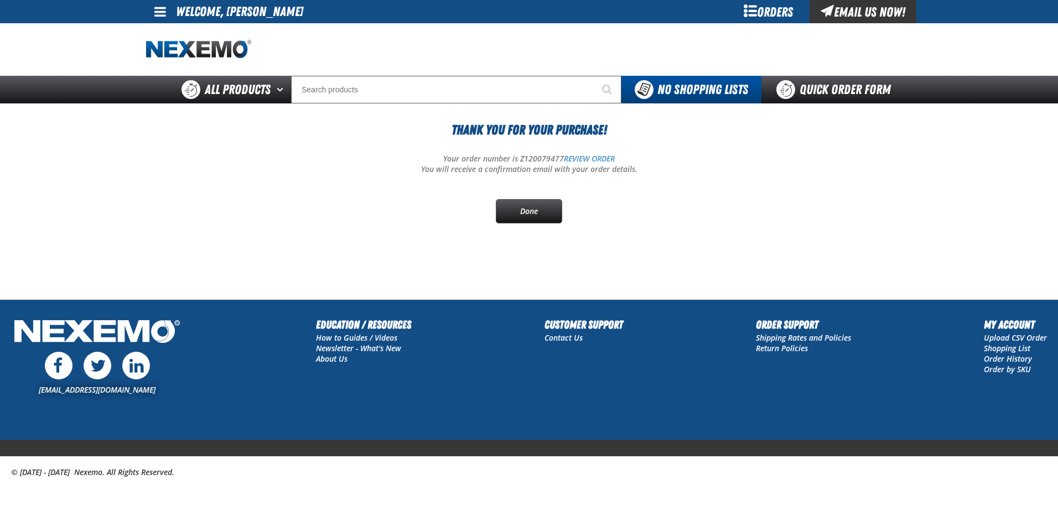
click at [768, 8] on div "Orders" at bounding box center [767, 11] width 83 height 23
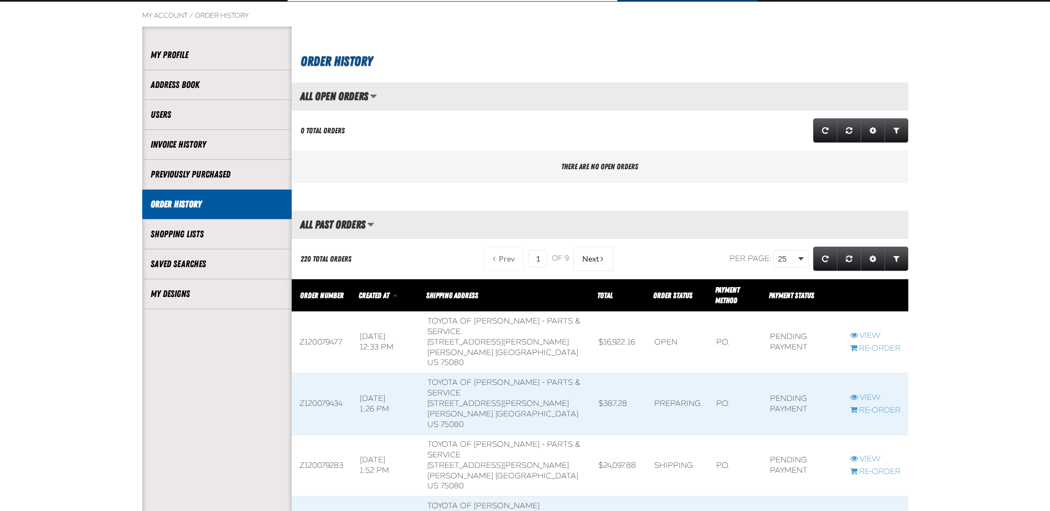
scroll to position [111, 0]
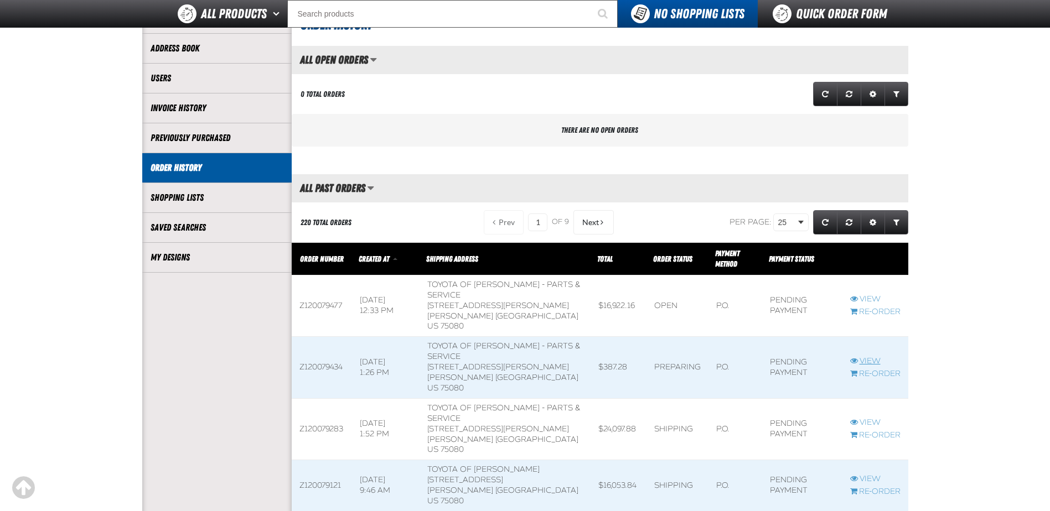
click at [877, 356] on link "View" at bounding box center [875, 361] width 50 height 11
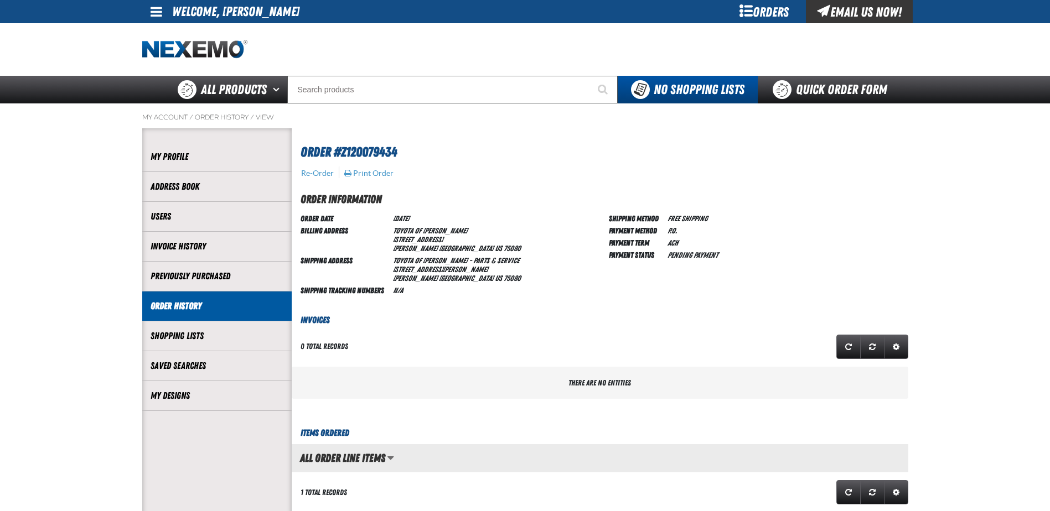
click at [153, 12] on span at bounding box center [156, 11] width 12 height 13
click at [752, 11] on div "Orders" at bounding box center [764, 11] width 83 height 23
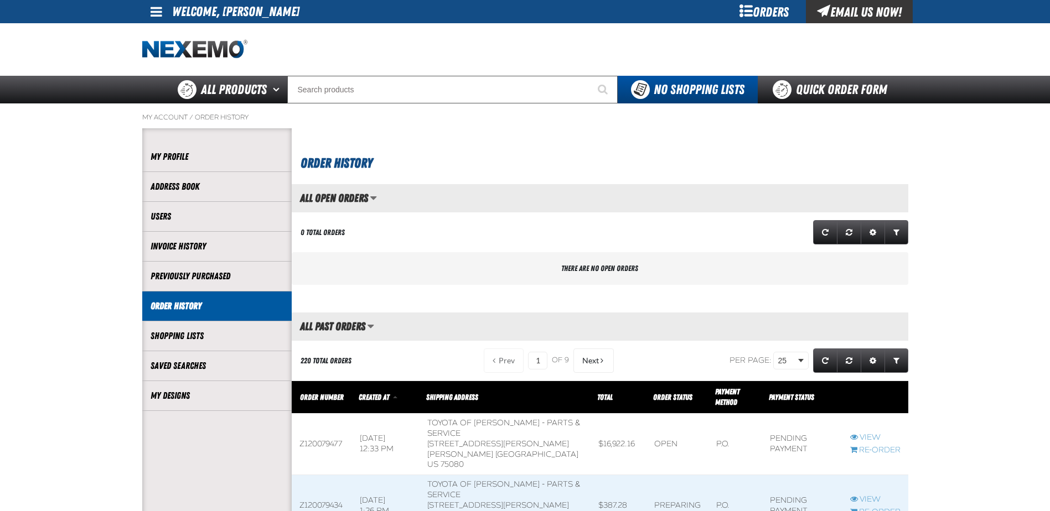
click at [167, 11] on link at bounding box center [157, 11] width 30 height 23
click at [177, 58] on link "Sign Out Sign Out" at bounding box center [166, 54] width 38 height 11
